Goal: Contribute content

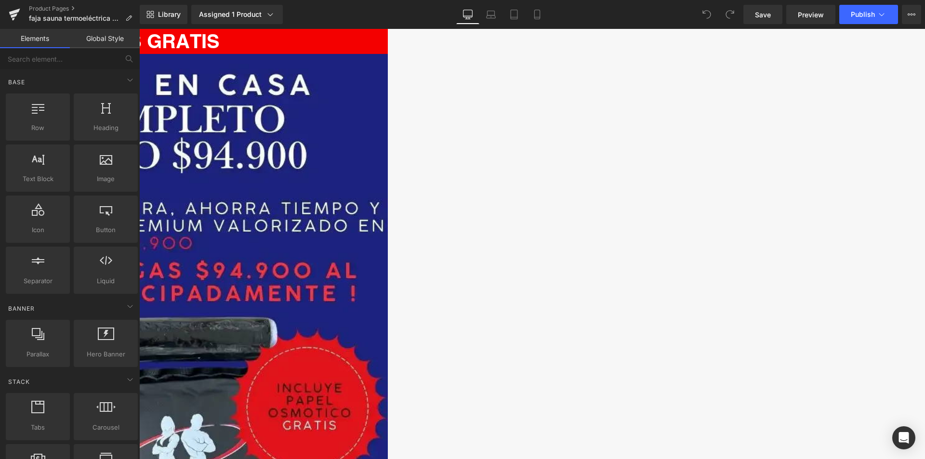
click at [388, 190] on img at bounding box center [139, 427] width 497 height 746
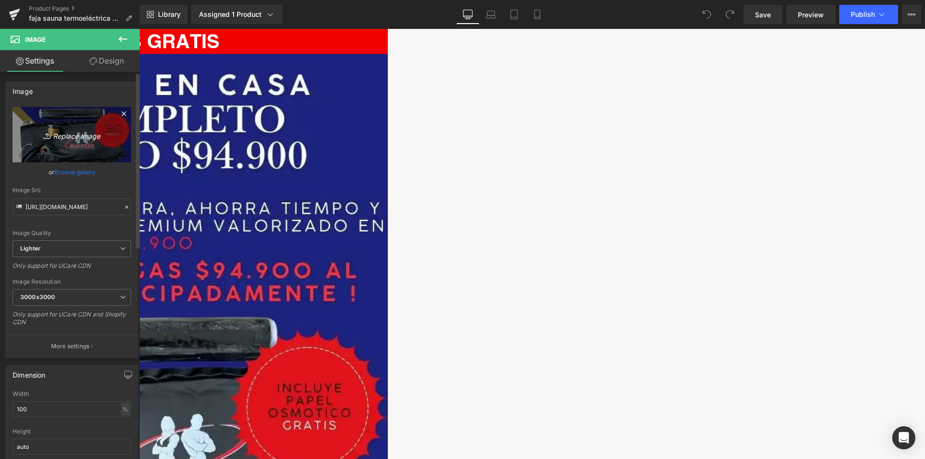
click at [69, 134] on icon "Replace Image" at bounding box center [71, 135] width 77 height 12
type input "C:\fakepath\NEW PRODUCT 1_batcheditor_fotor.webp"
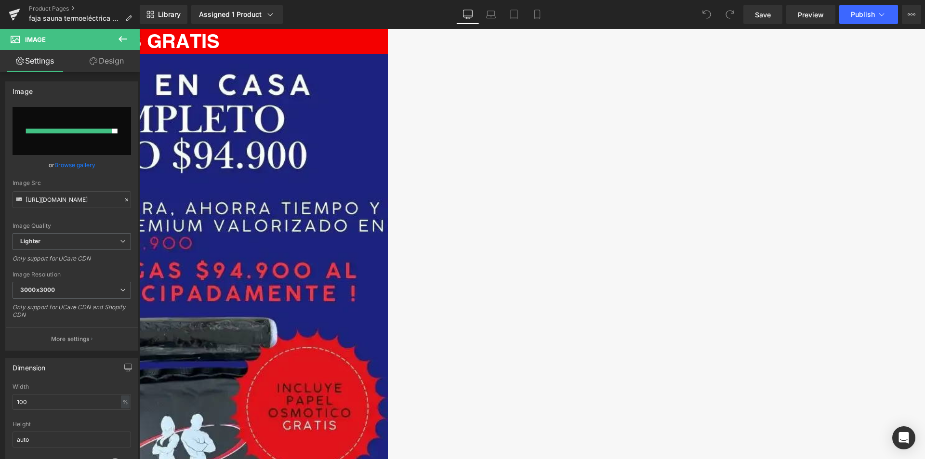
type input "[URL][DOMAIN_NAME]"
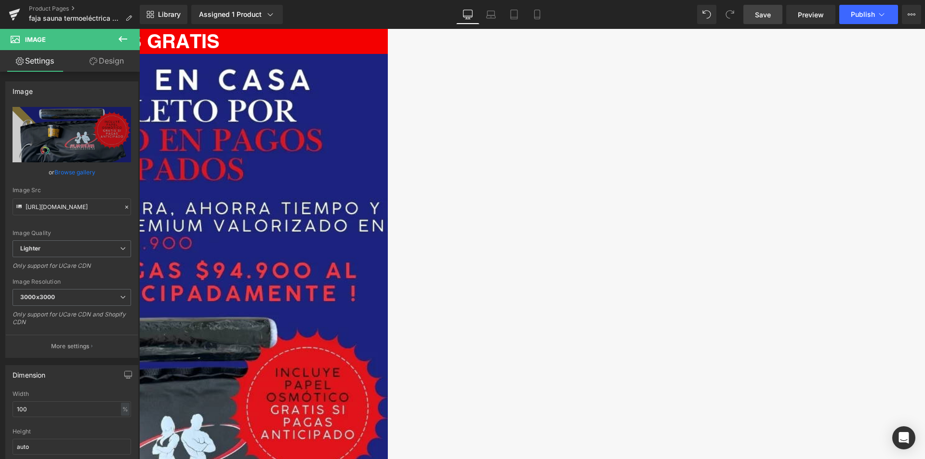
click at [761, 12] on span "Save" at bounding box center [763, 15] width 16 height 10
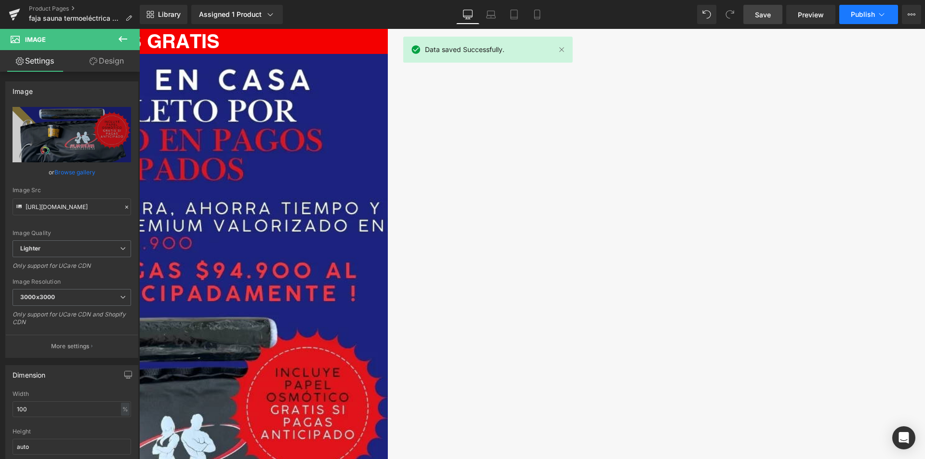
click at [868, 13] on span "Publish" at bounding box center [863, 15] width 24 height 8
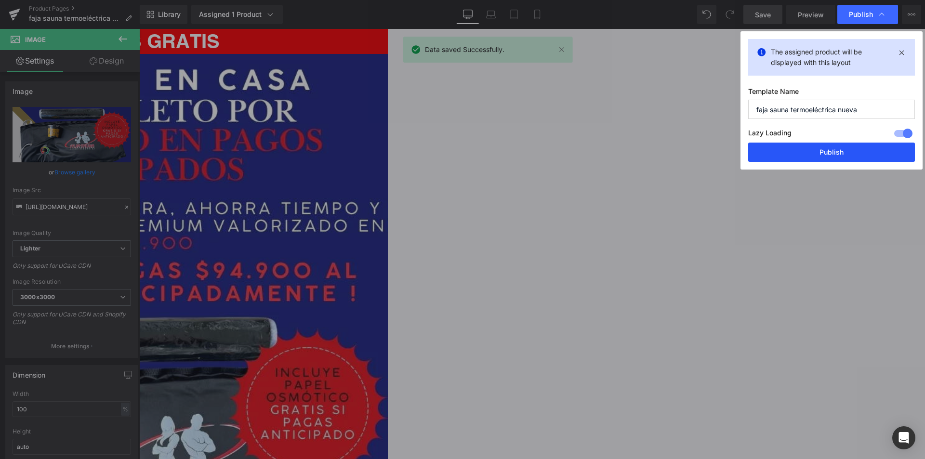
click at [796, 153] on button "Publish" at bounding box center [832, 152] width 167 height 19
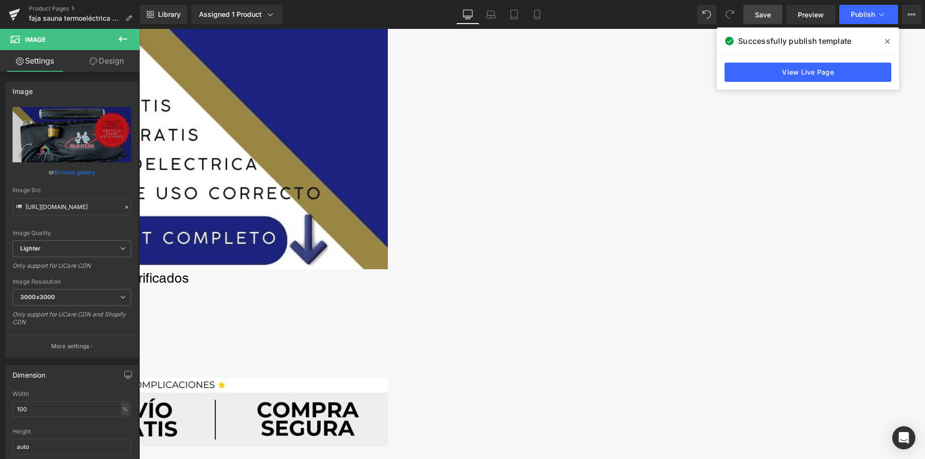
scroll to position [578, 0]
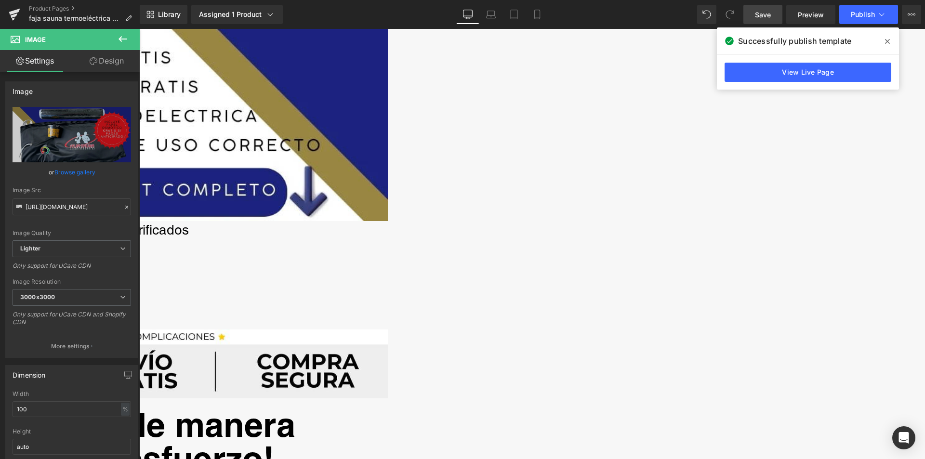
click at [139, 29] on span "Heading" at bounding box center [139, 29] width 0 height 0
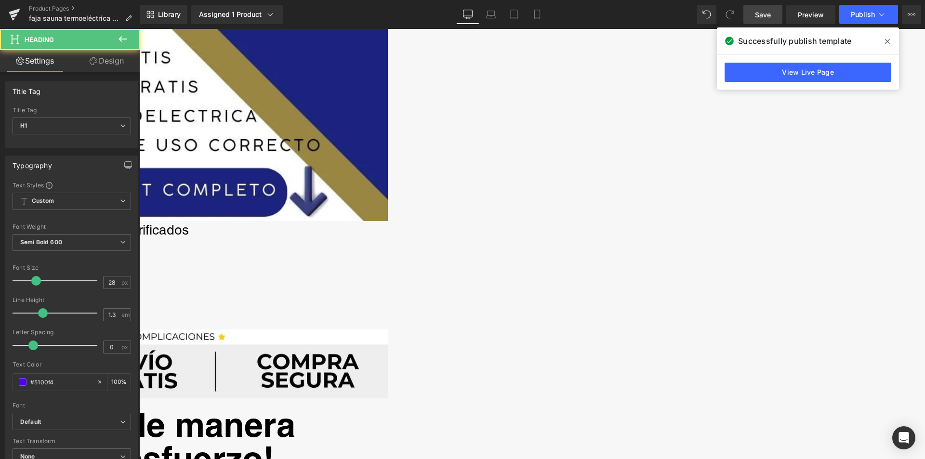
click at [388, 324] on h1 "¡Ahora un 40%!" at bounding box center [139, 315] width 497 height 17
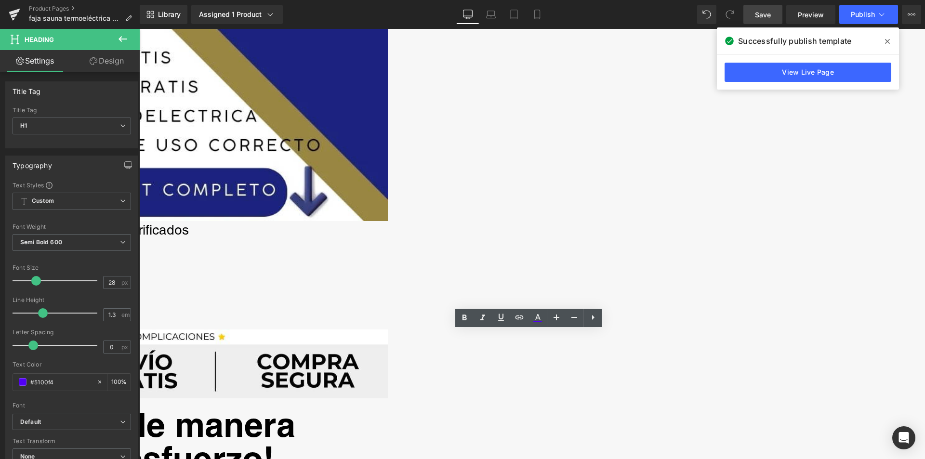
click at [388, 324] on h1 "¡Ahora un 40%!" at bounding box center [139, 315] width 497 height 17
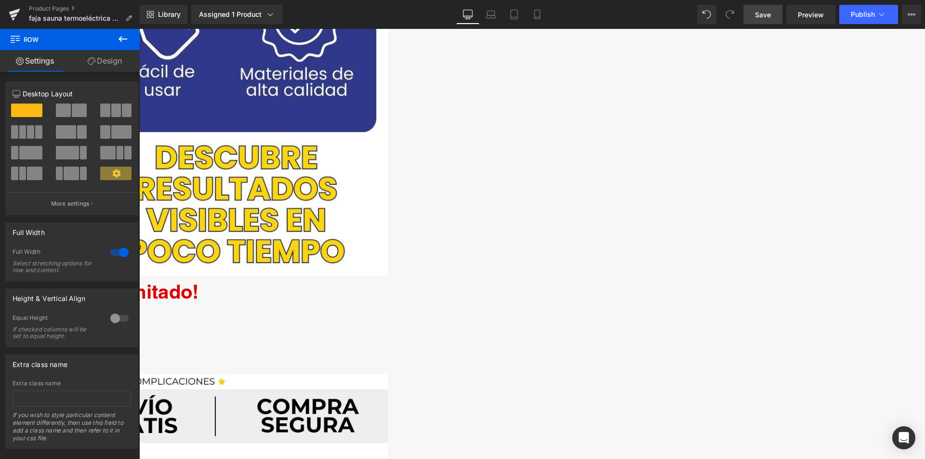
scroll to position [2603, 0]
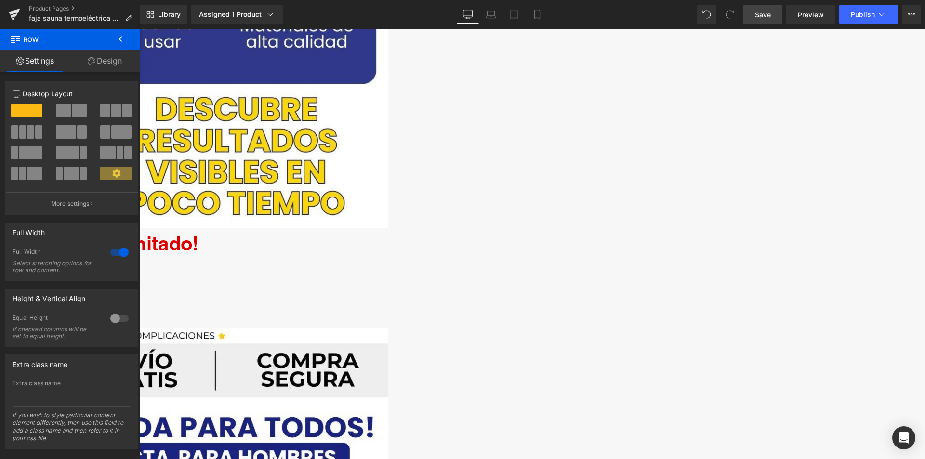
click at [388, 321] on h1 "¡Ahora un 40%!" at bounding box center [139, 312] width 497 height 17
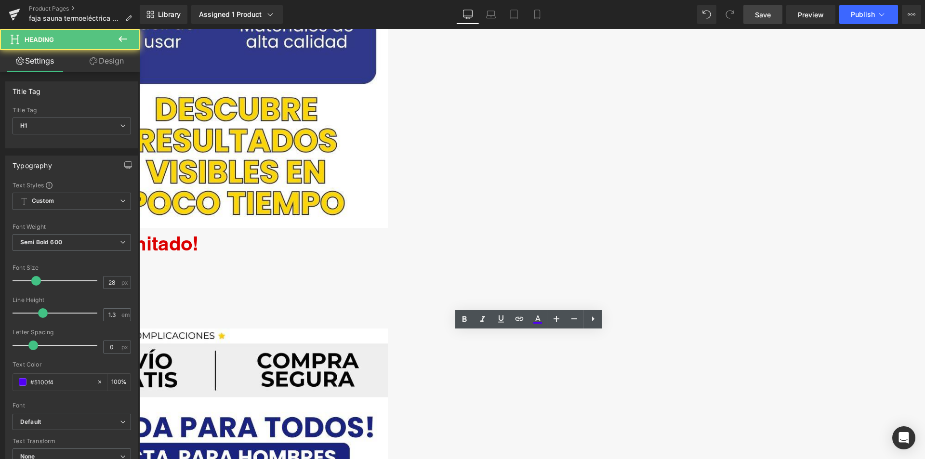
click at [388, 321] on h1 "¡Ahora un 40%!" at bounding box center [139, 312] width 497 height 17
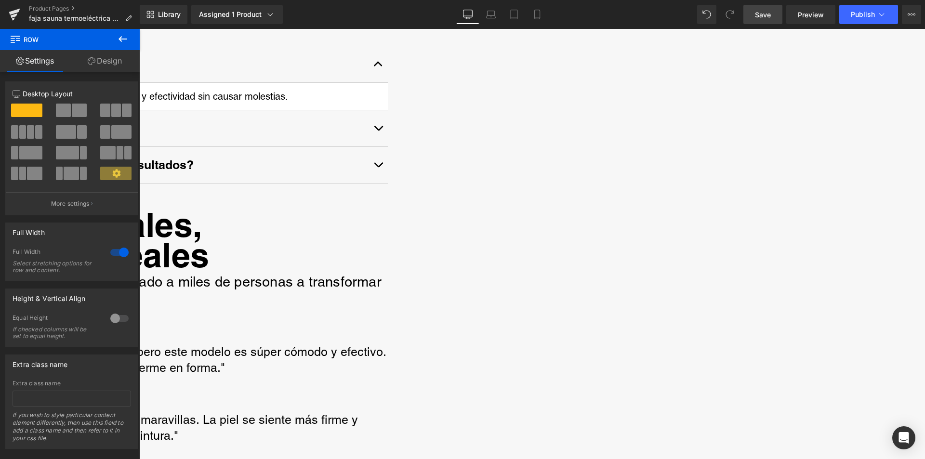
scroll to position [4724, 0]
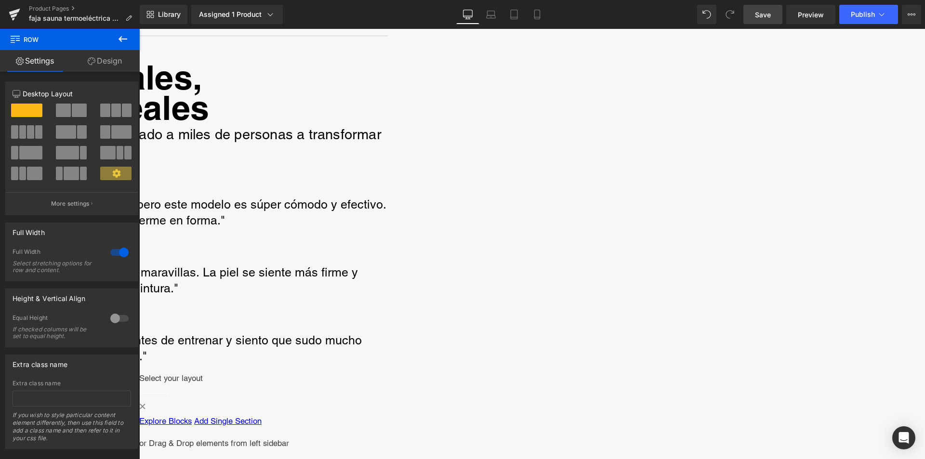
click at [753, 17] on link "Save" at bounding box center [763, 14] width 39 height 19
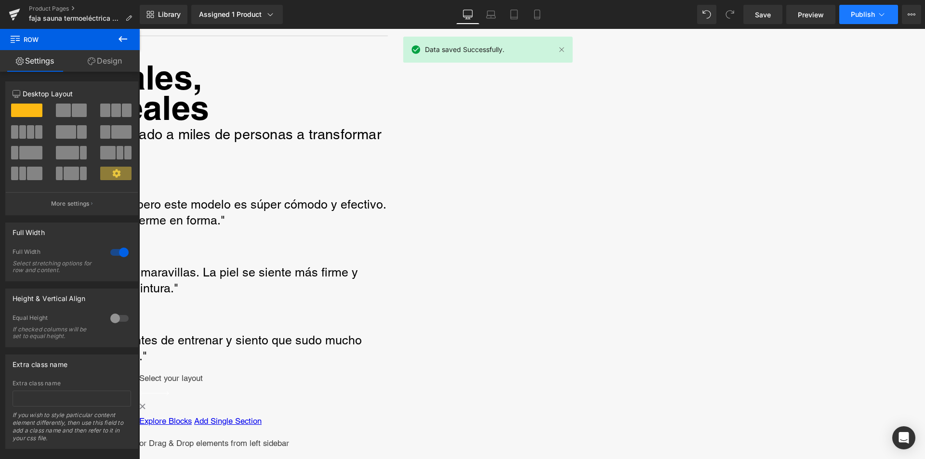
click at [864, 15] on span "Publish" at bounding box center [863, 15] width 24 height 8
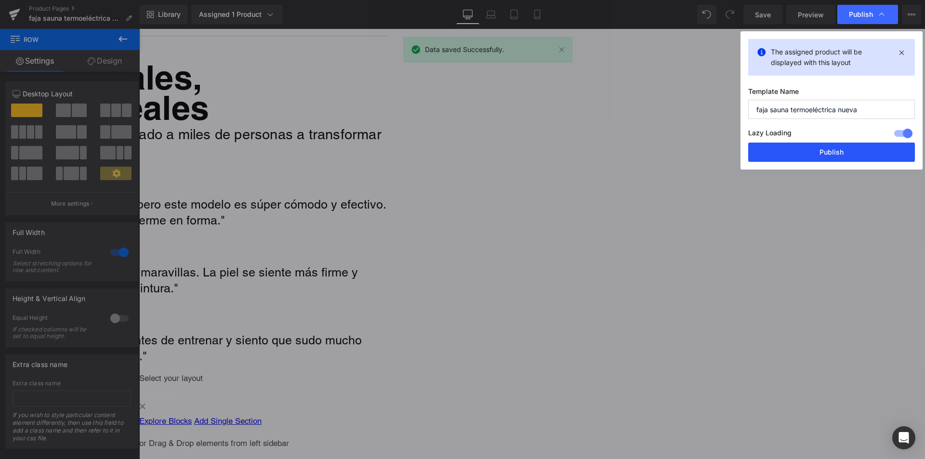
drag, startPoint x: 819, startPoint y: 146, endPoint x: 680, endPoint y: 118, distance: 142.1
click at [819, 146] on button "Publish" at bounding box center [832, 152] width 167 height 19
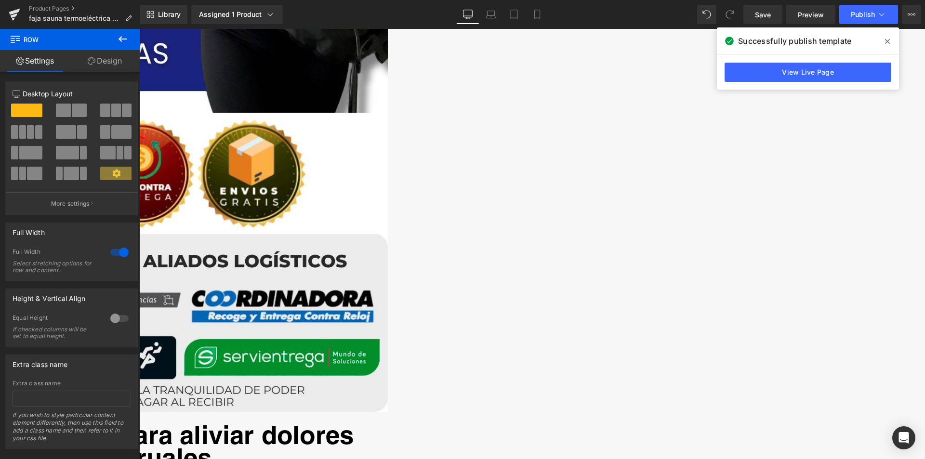
scroll to position [4050, 0]
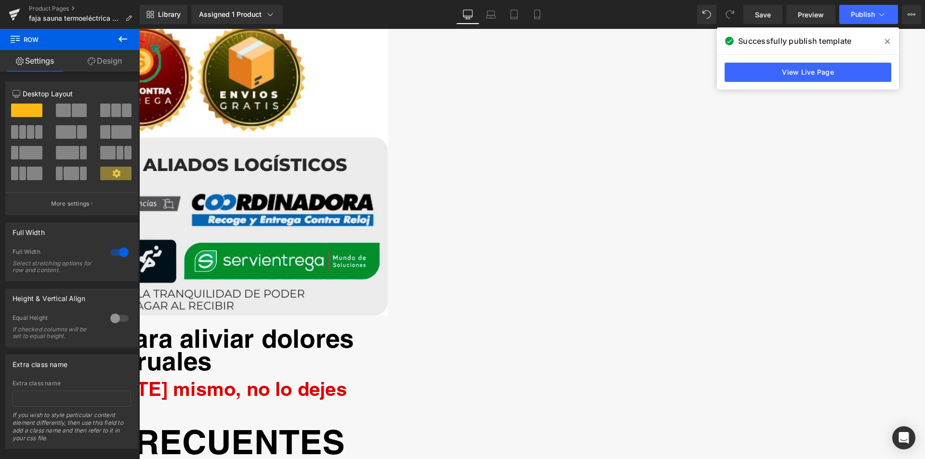
click at [388, 312] on img at bounding box center [139, 165] width 497 height 299
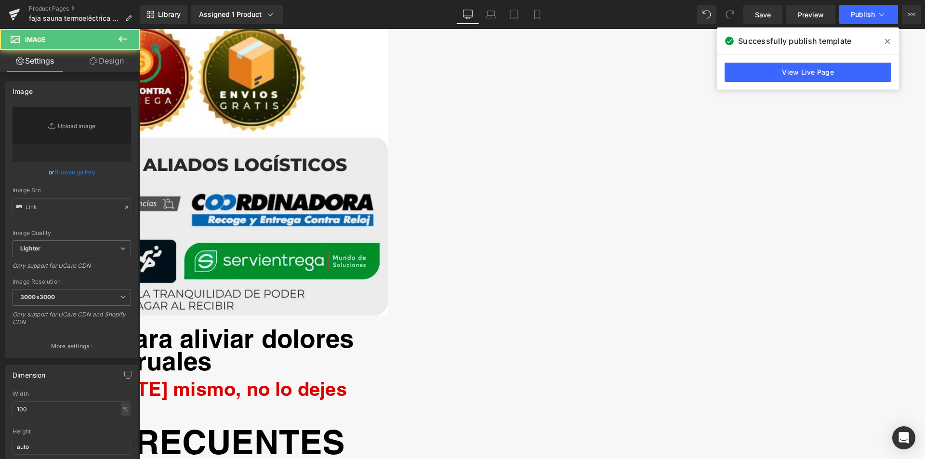
type input "[URL][DOMAIN_NAME]"
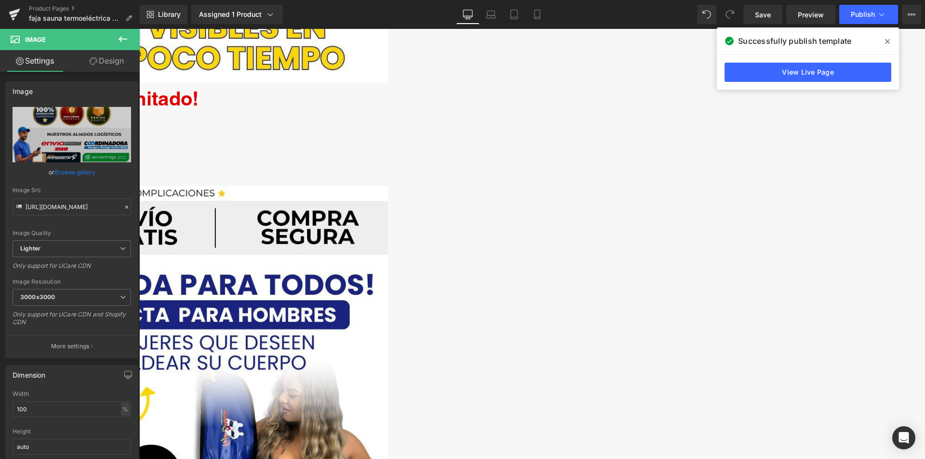
scroll to position [2700, 0]
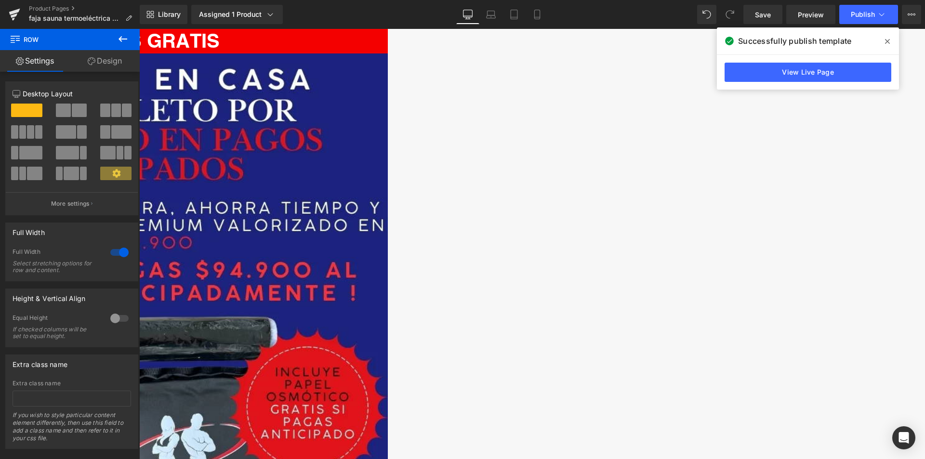
scroll to position [0, 0]
click at [889, 36] on span at bounding box center [887, 41] width 15 height 15
